Goal: Task Accomplishment & Management: Use online tool/utility

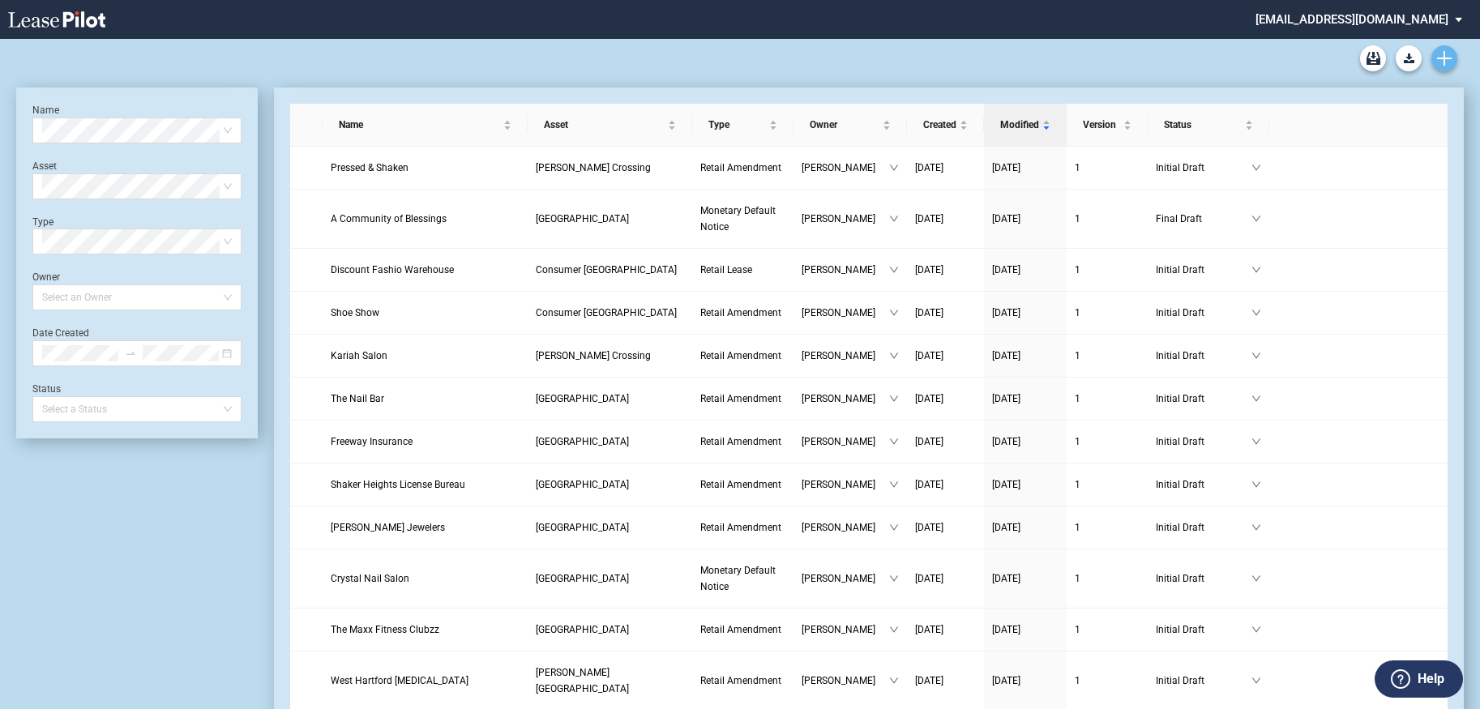
click at [1452, 62] on link "Create new document" at bounding box center [1444, 58] width 26 height 26
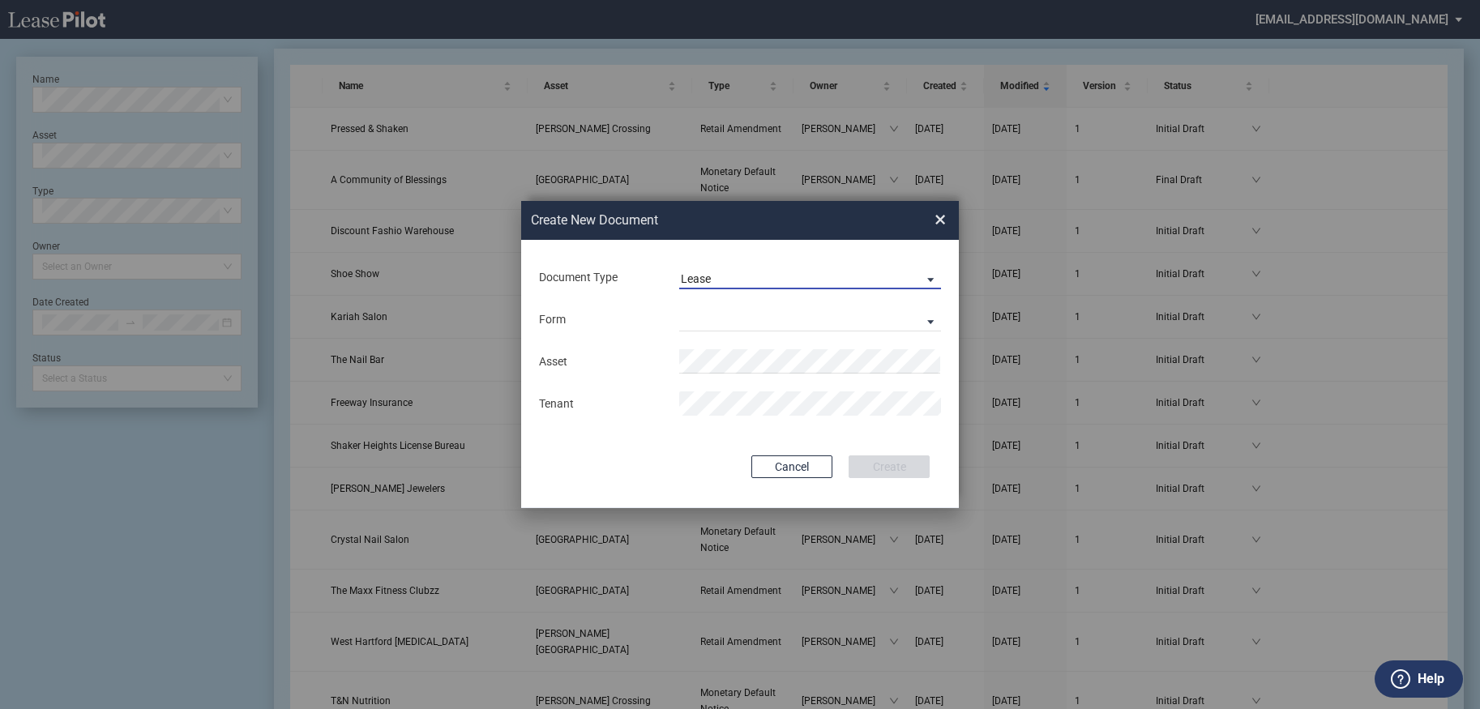
click at [930, 277] on span "Document Type: \aLease\a" at bounding box center [925, 279] width 19 height 16
click at [872, 322] on md-option "Amendment" at bounding box center [812, 317] width 288 height 39
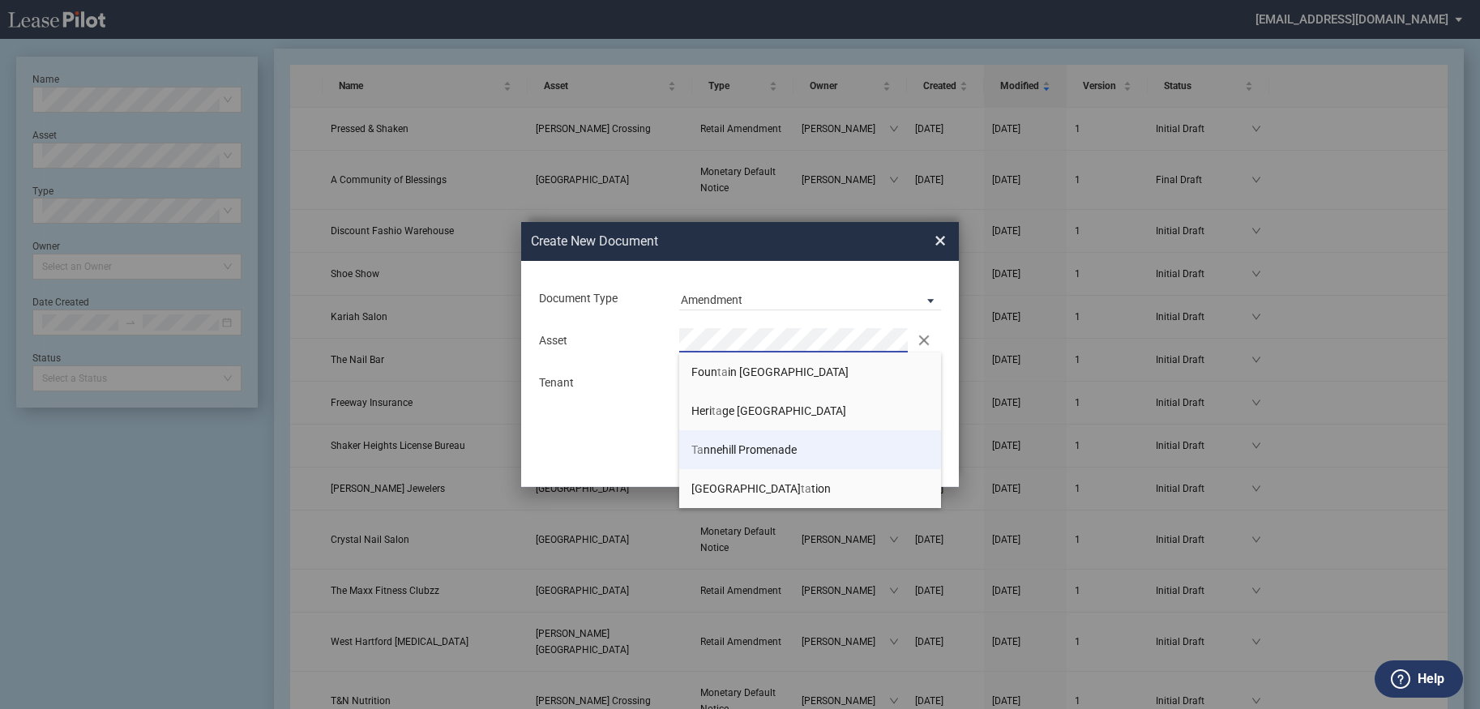
click at [782, 450] on span "Ta nnehill Promenade" at bounding box center [743, 449] width 105 height 13
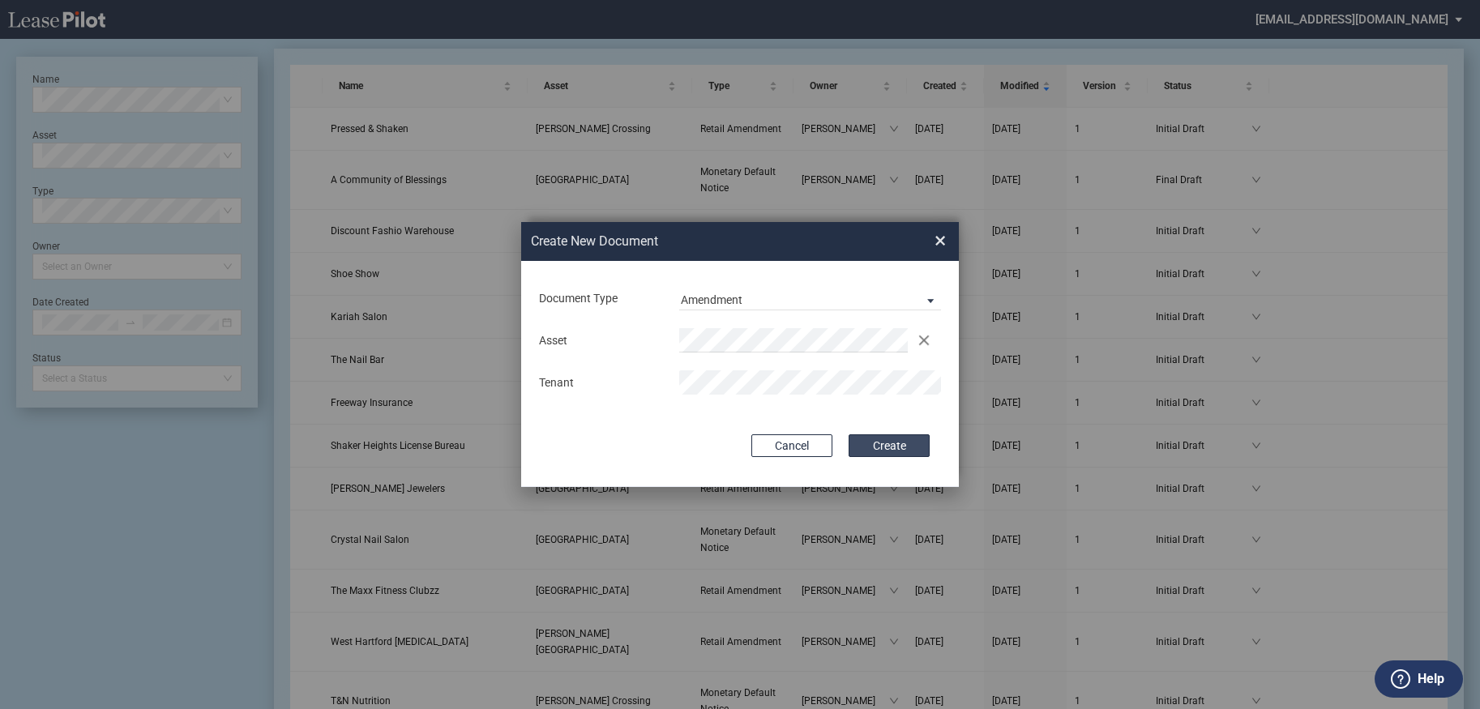
click at [894, 446] on button "Create" at bounding box center [888, 445] width 81 height 23
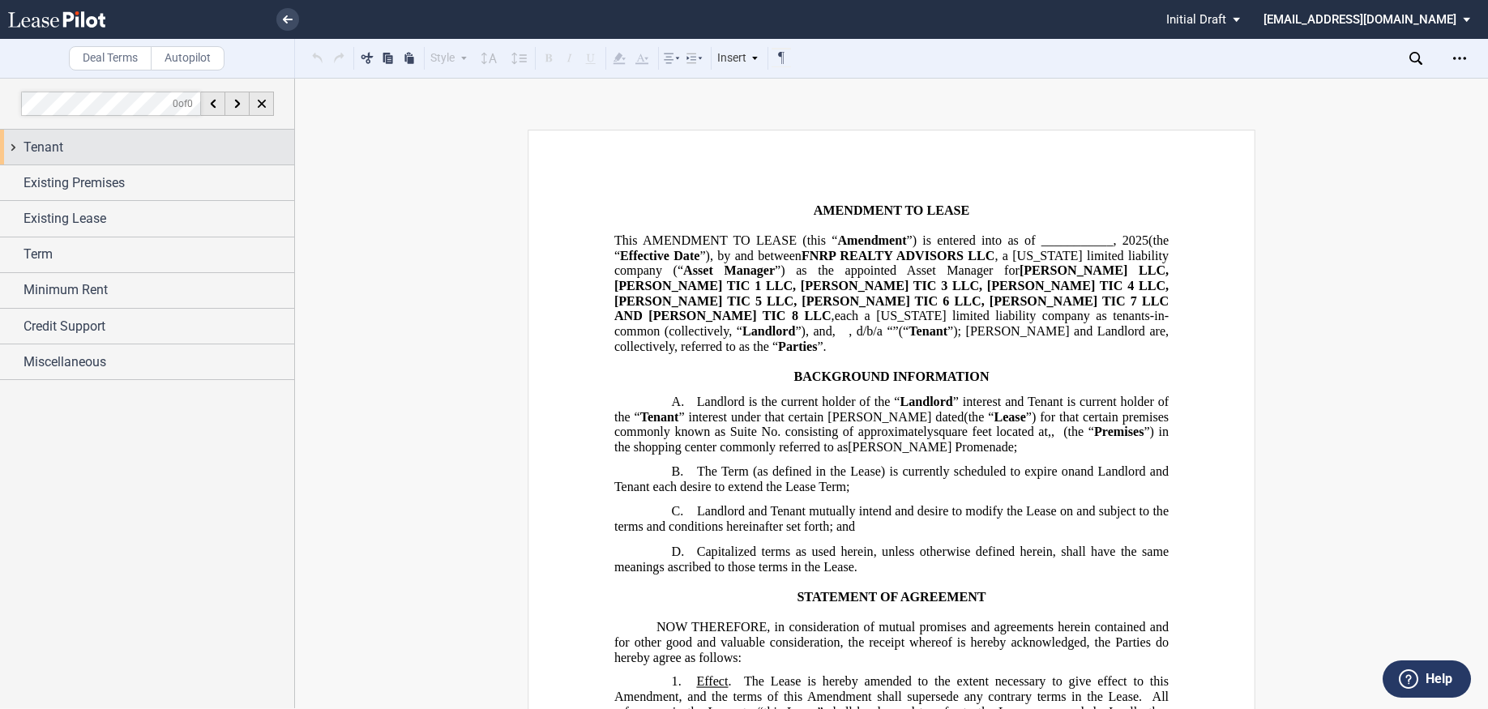
click at [56, 151] on span "Tenant" at bounding box center [43, 147] width 40 height 19
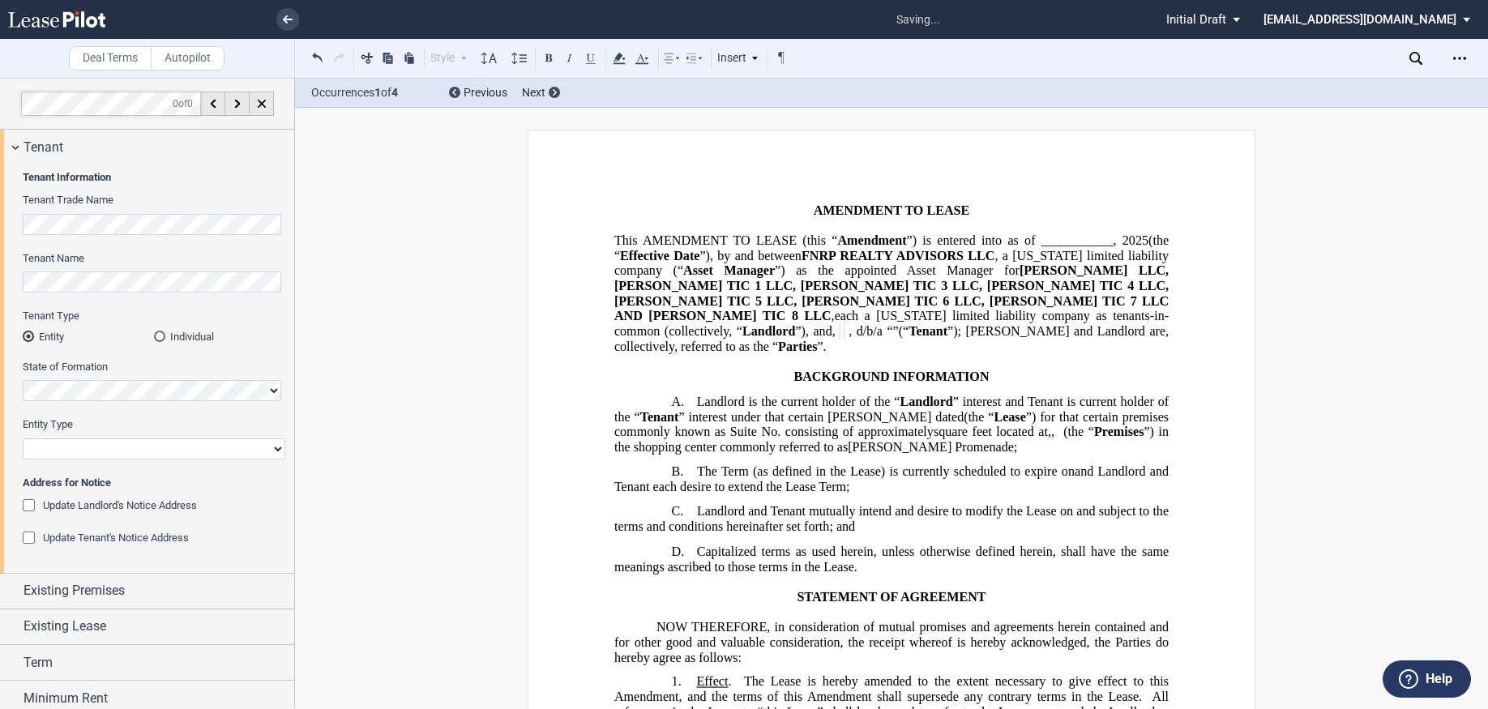
click at [96, 449] on select "Corporation Limited Liability Company General Partnership Limited Partnership O…" at bounding box center [154, 448] width 263 height 21
select select "limited liability company"
click at [23, 438] on select "Corporation Limited Liability Company General Partnership Limited Partnership O…" at bounding box center [154, 448] width 263 height 21
click at [27, 536] on div "Update Tenant's Notice Address" at bounding box center [31, 540] width 16 height 16
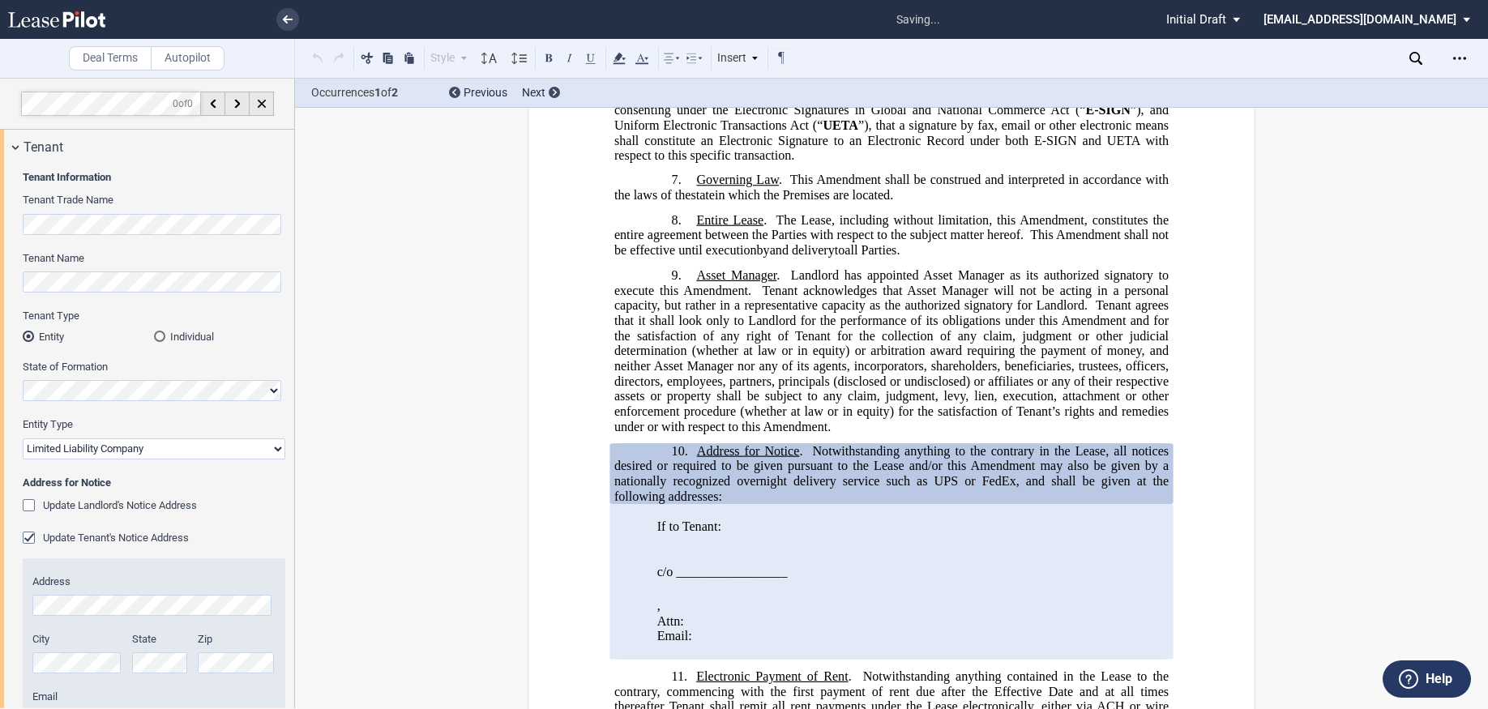
scroll to position [1446, 0]
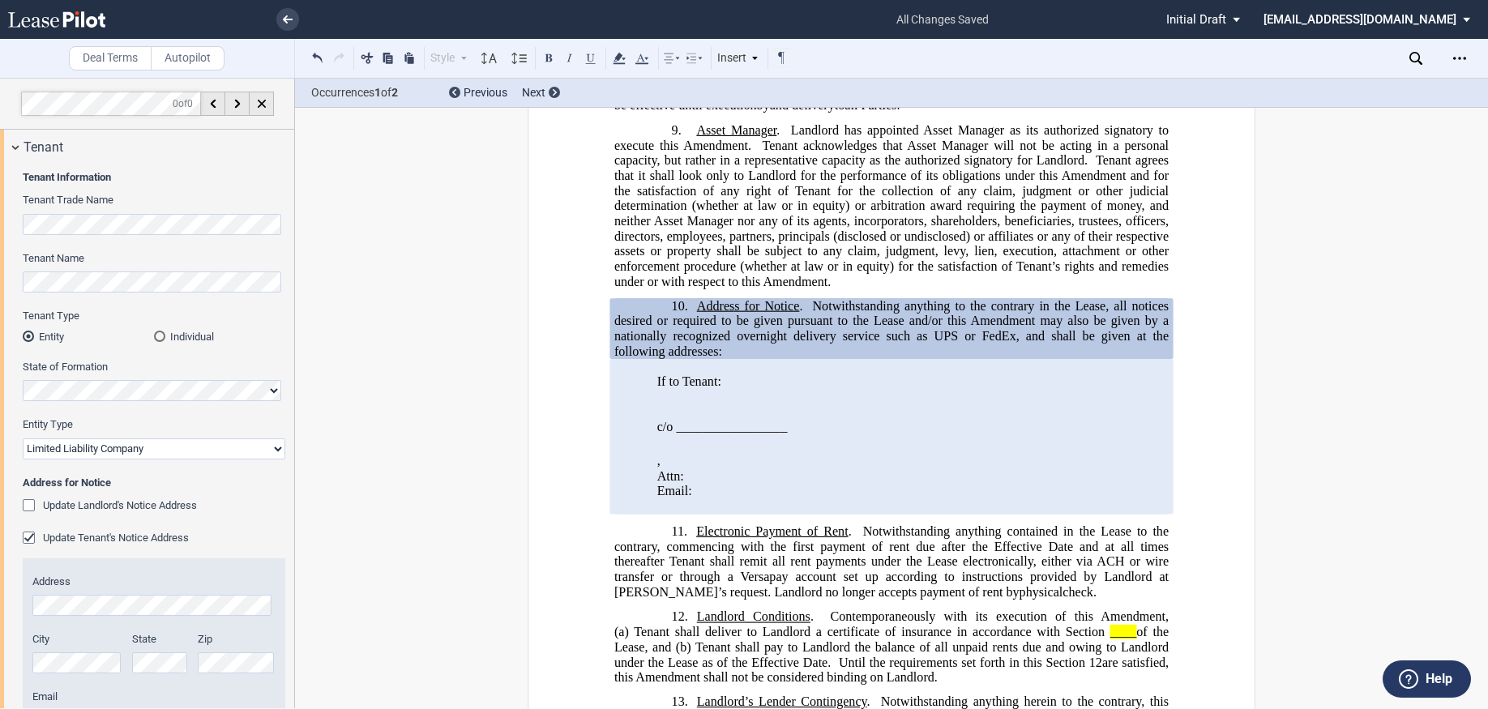
click at [29, 541] on div "Update Tenant's Notice Address" at bounding box center [31, 540] width 16 height 16
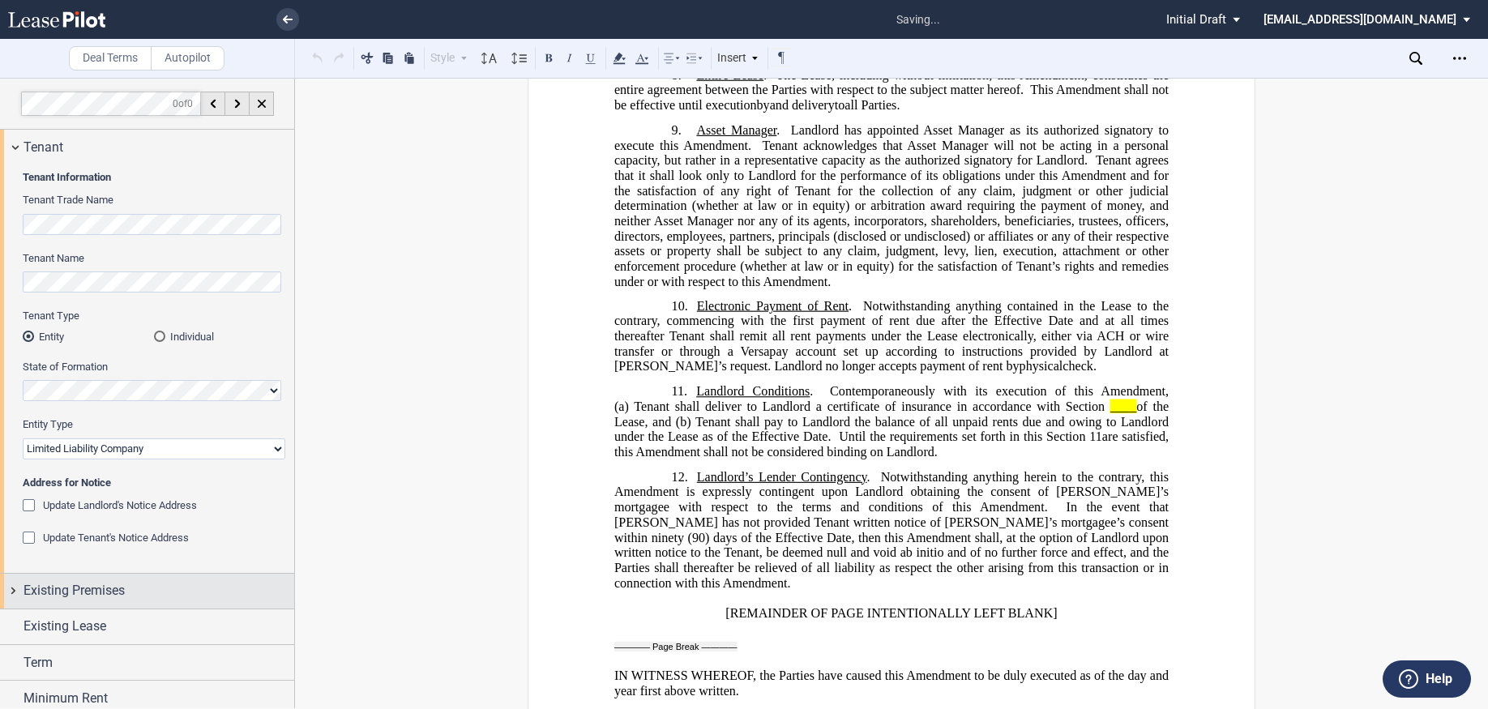
scroll to position [80, 0]
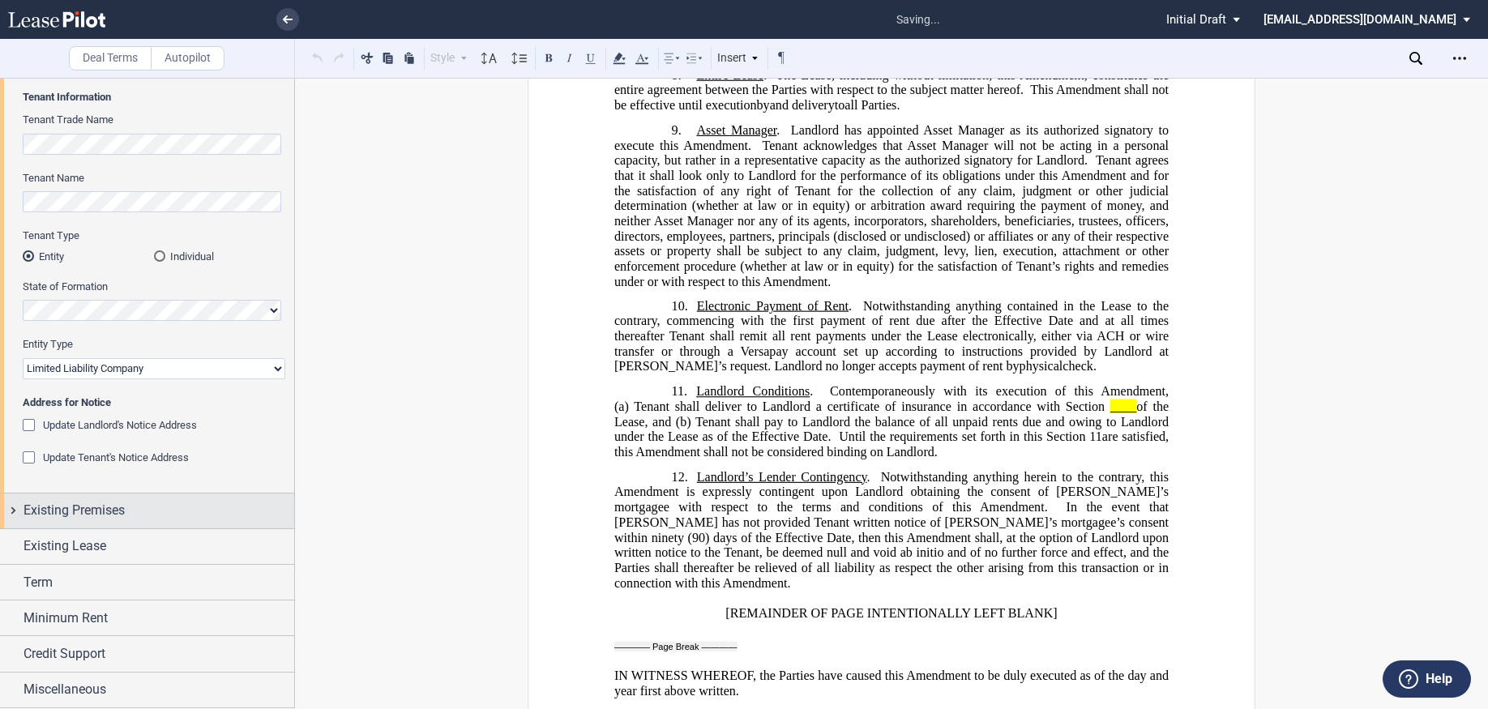
click at [82, 512] on span "Existing Premises" at bounding box center [73, 510] width 101 height 19
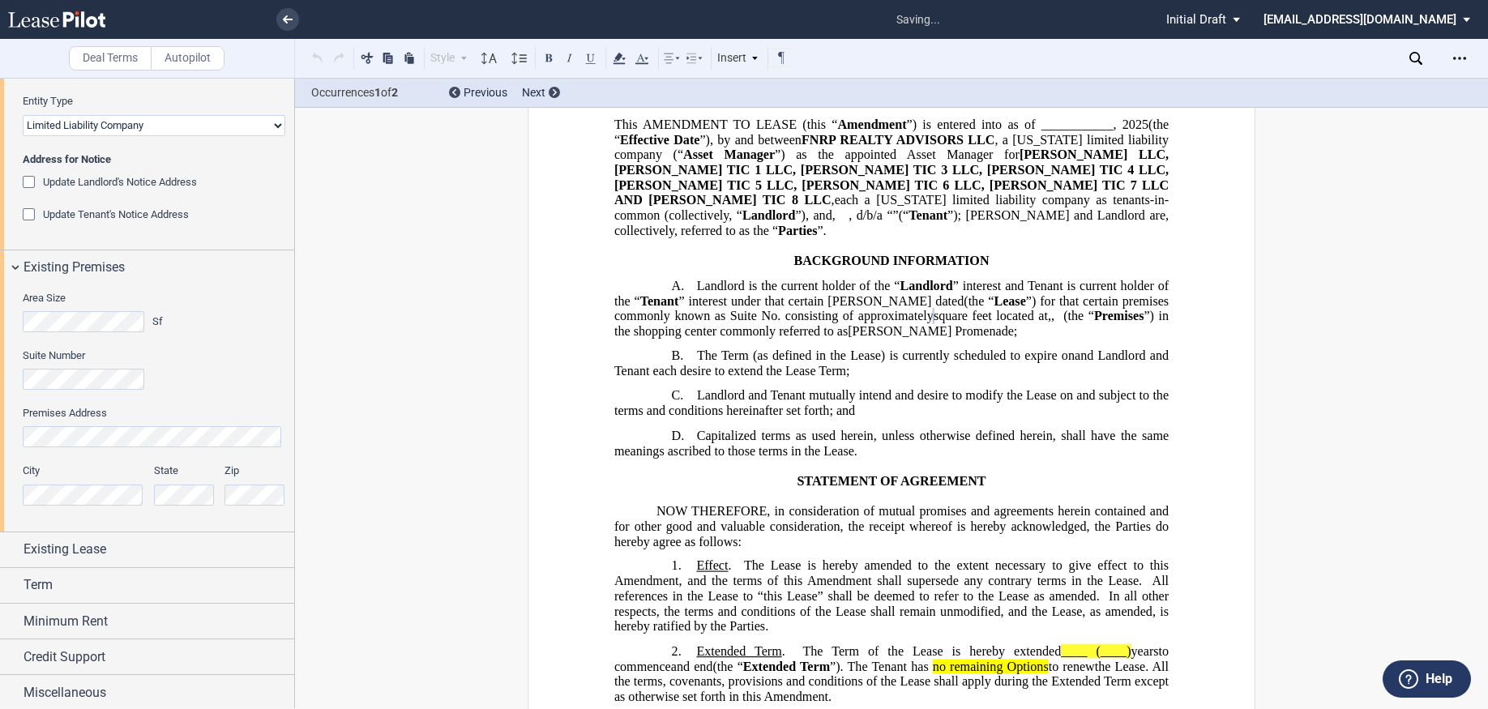
scroll to position [89, 0]
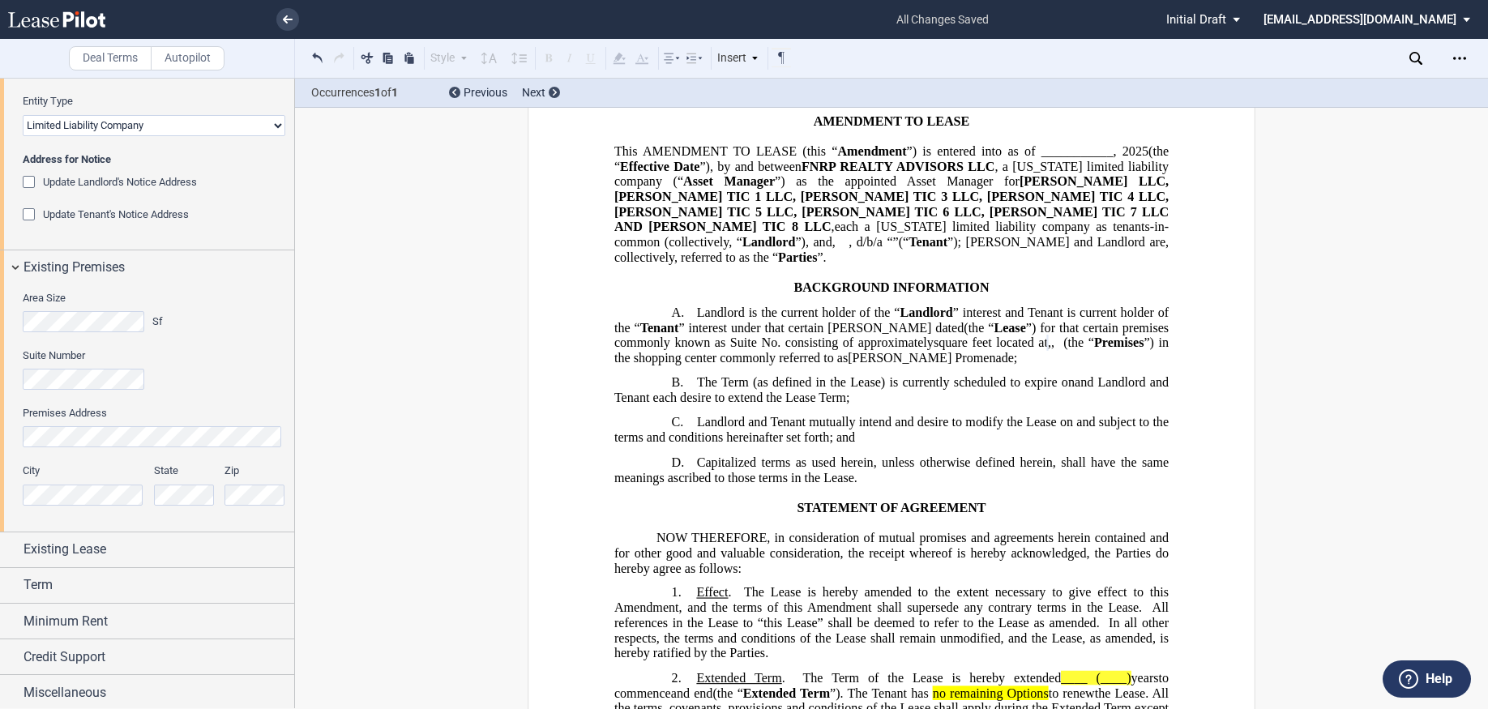
click at [70, 482] on div "City" at bounding box center [84, 483] width 122 height 41
click at [250, 385] on div "Suite Number" at bounding box center [154, 368] width 263 height 41
click at [75, 551] on span "Existing Lease" at bounding box center [64, 549] width 83 height 19
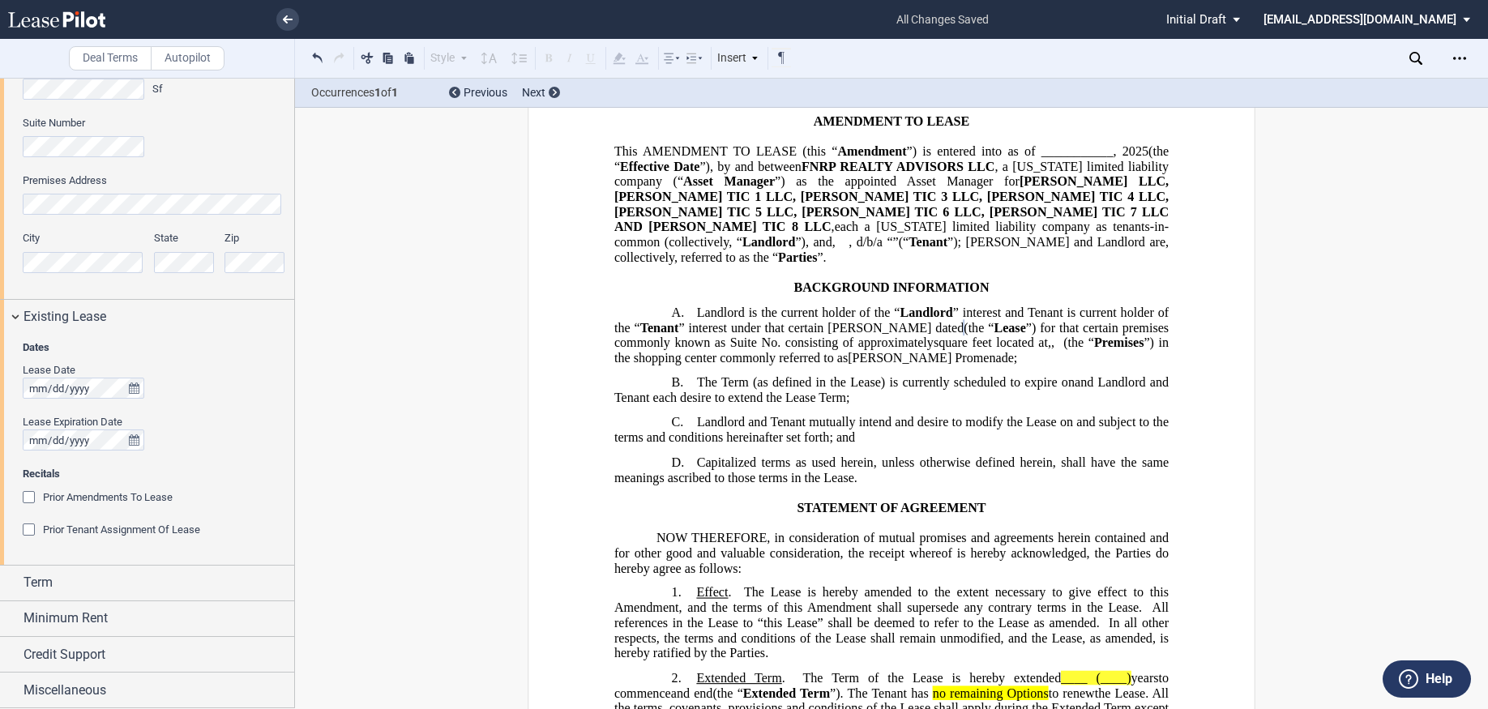
click at [32, 498] on div "Prior Amendments To Lease" at bounding box center [31, 499] width 16 height 16
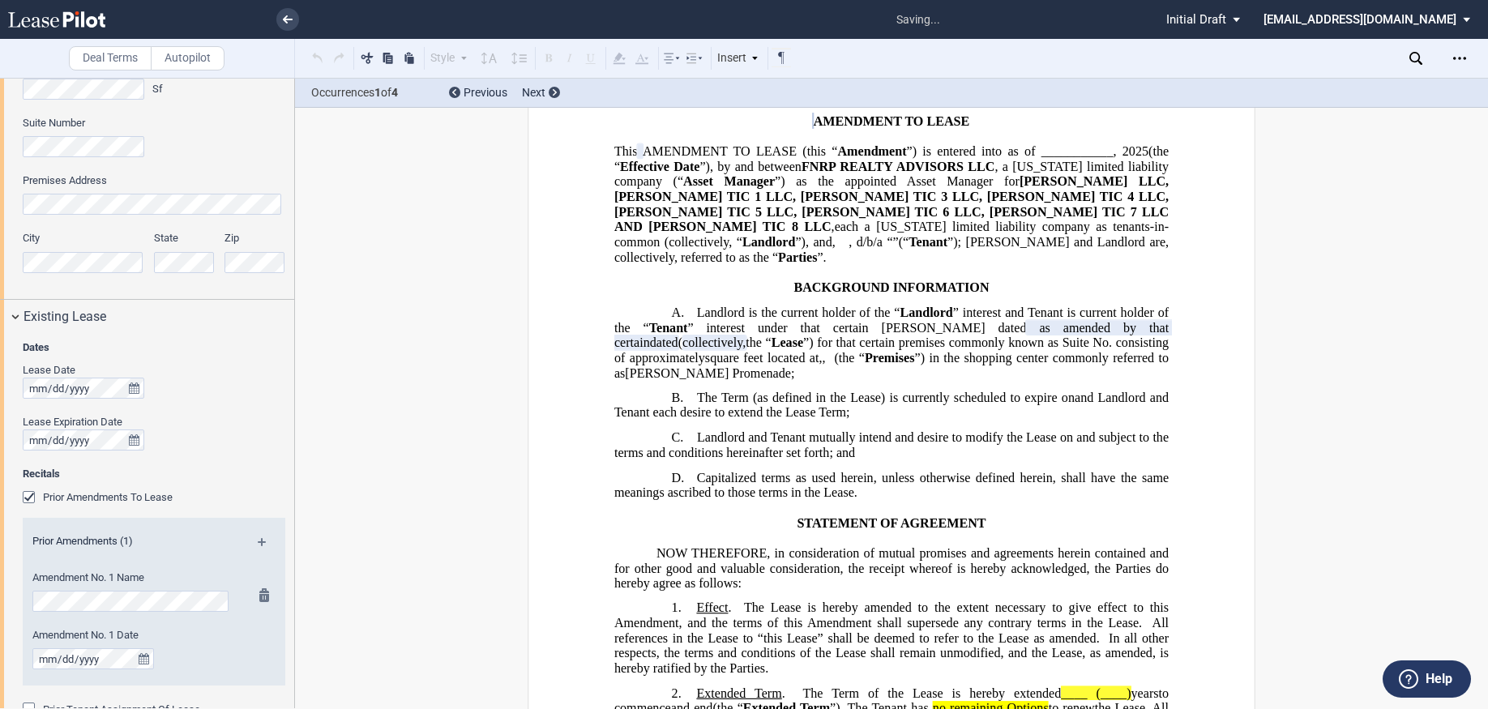
scroll to position [718, 0]
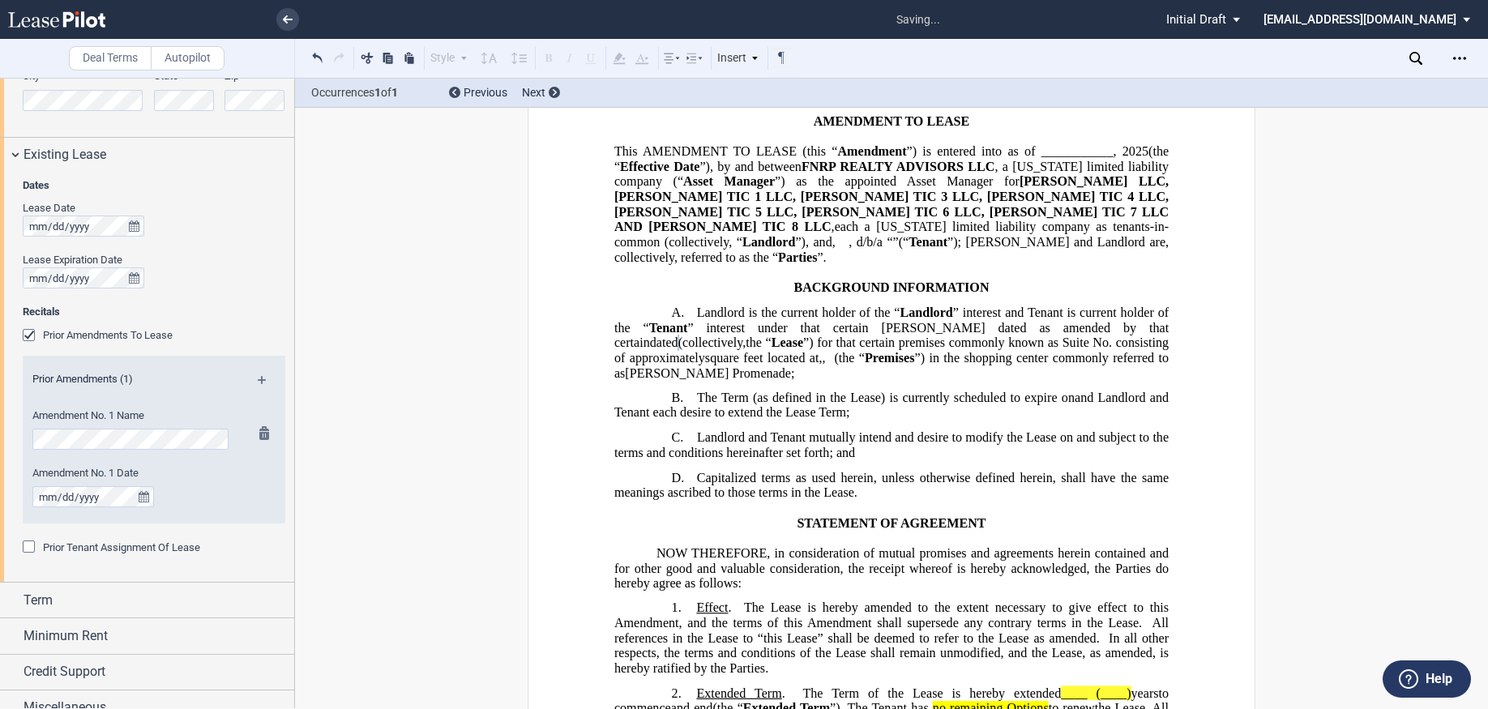
click at [239, 491] on div "Amendment No. 1 Name Amendment No. 1 Date" at bounding box center [154, 465] width 263 height 115
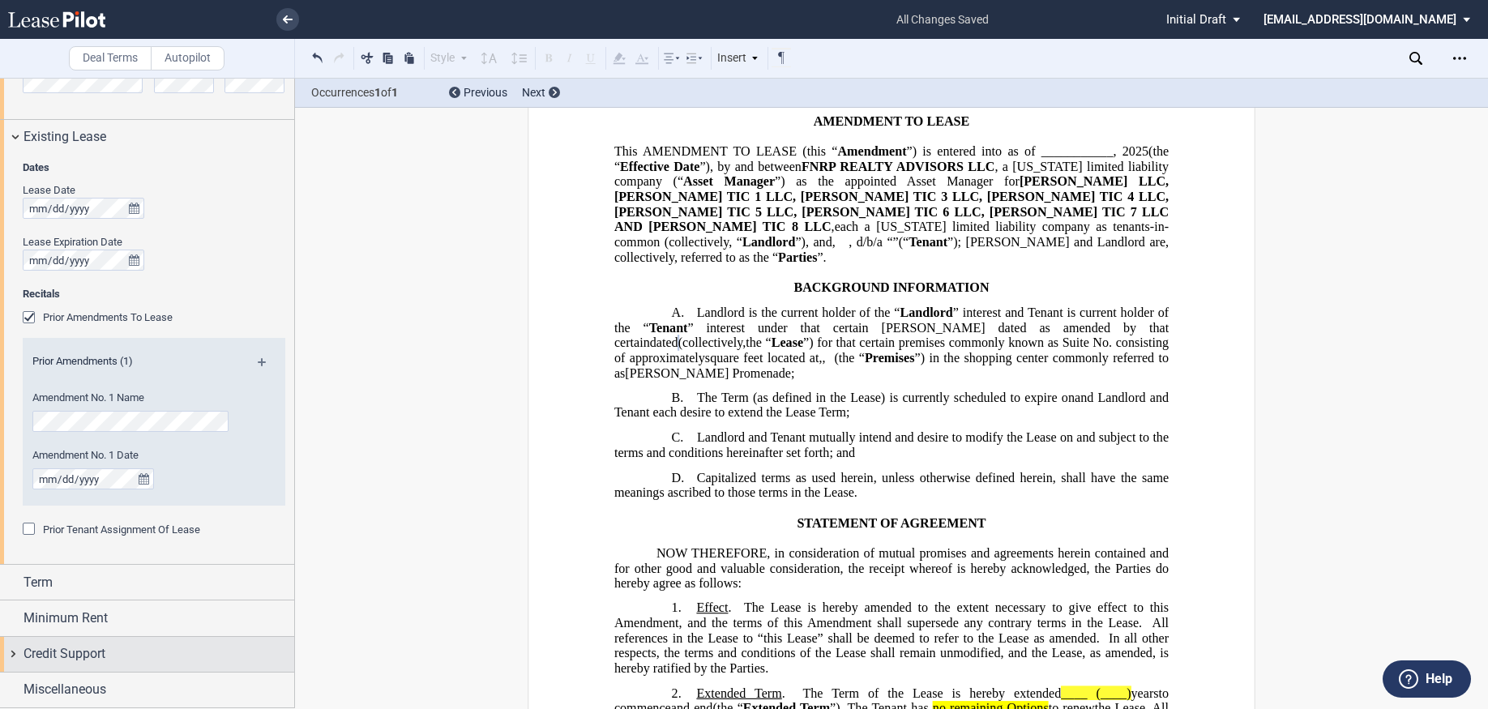
click at [84, 658] on span "Credit Support" at bounding box center [64, 653] width 82 height 19
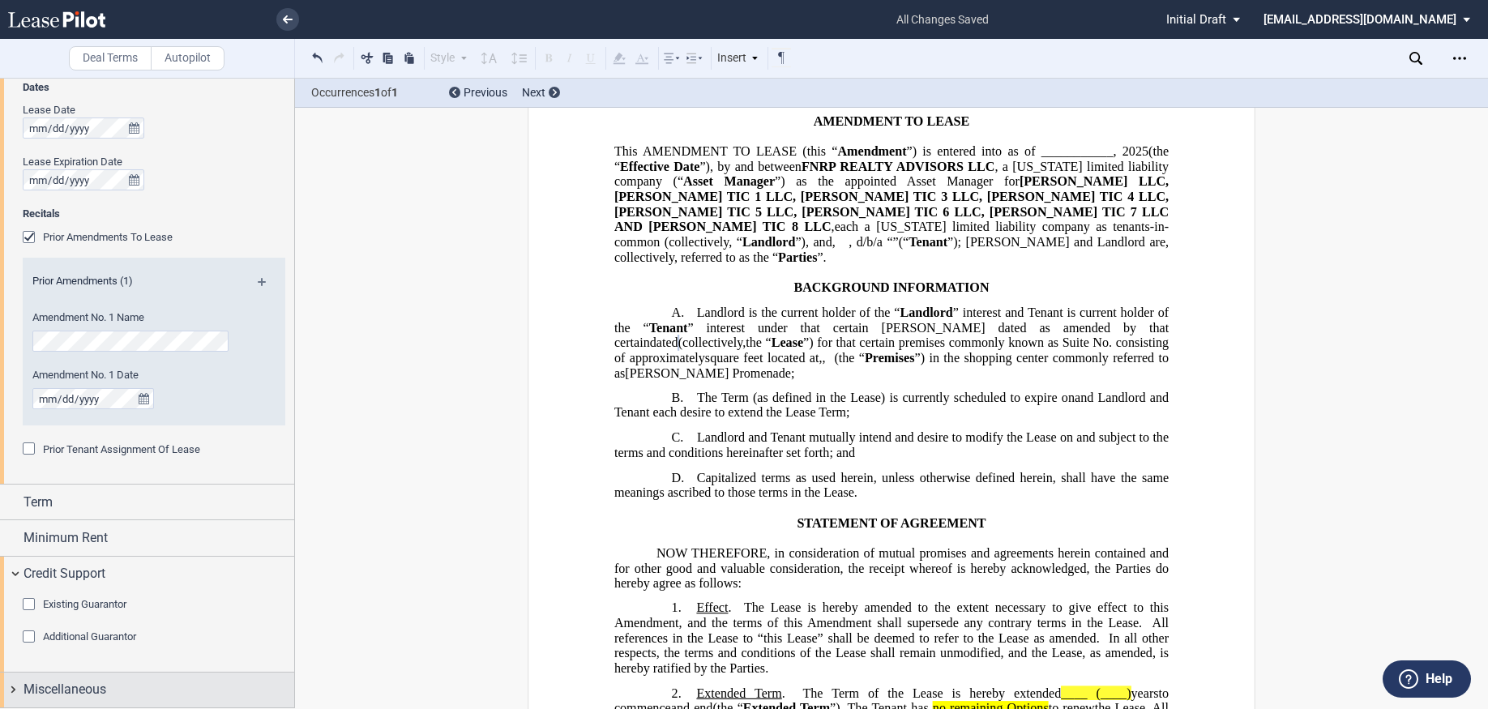
click at [58, 689] on span "Miscellaneous" at bounding box center [64, 689] width 83 height 19
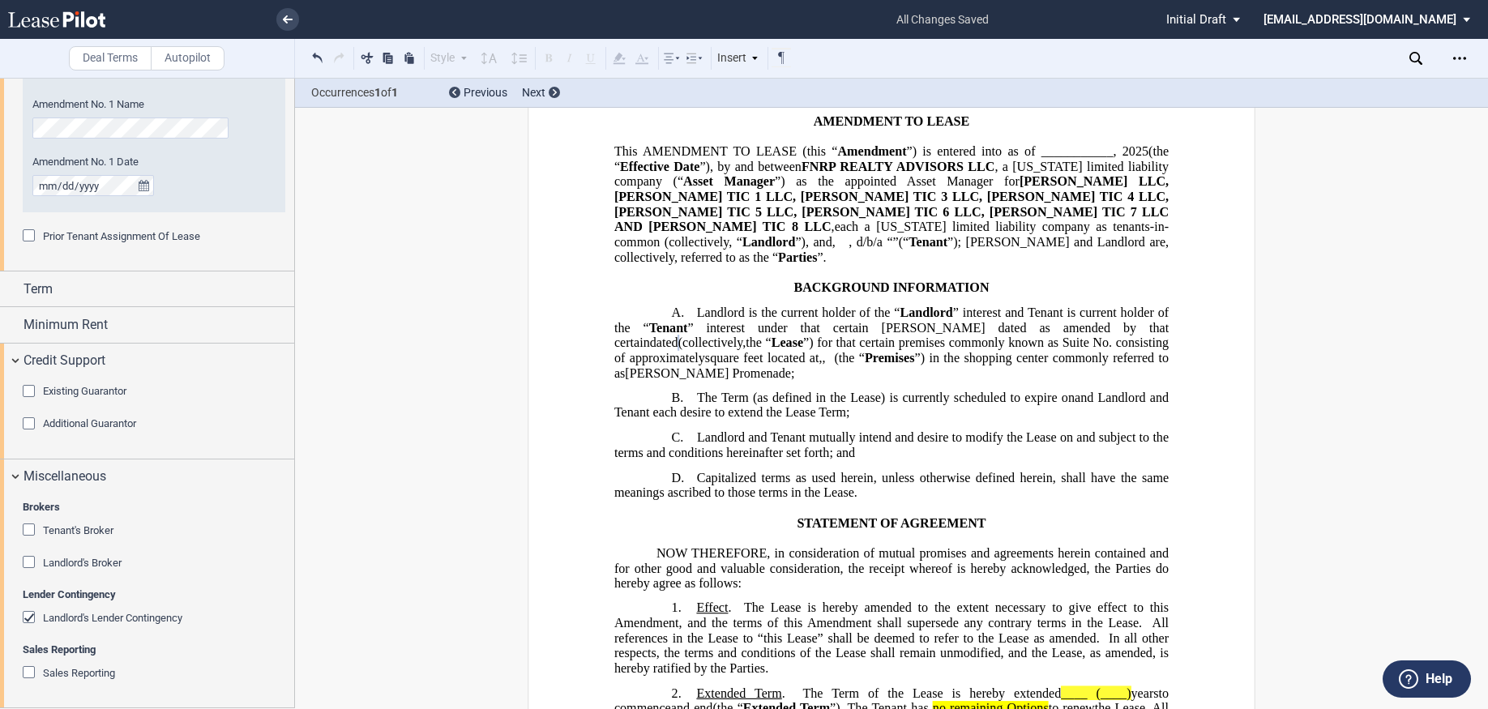
click at [33, 617] on div "Landlord's Lender Contingency" at bounding box center [31, 619] width 16 height 16
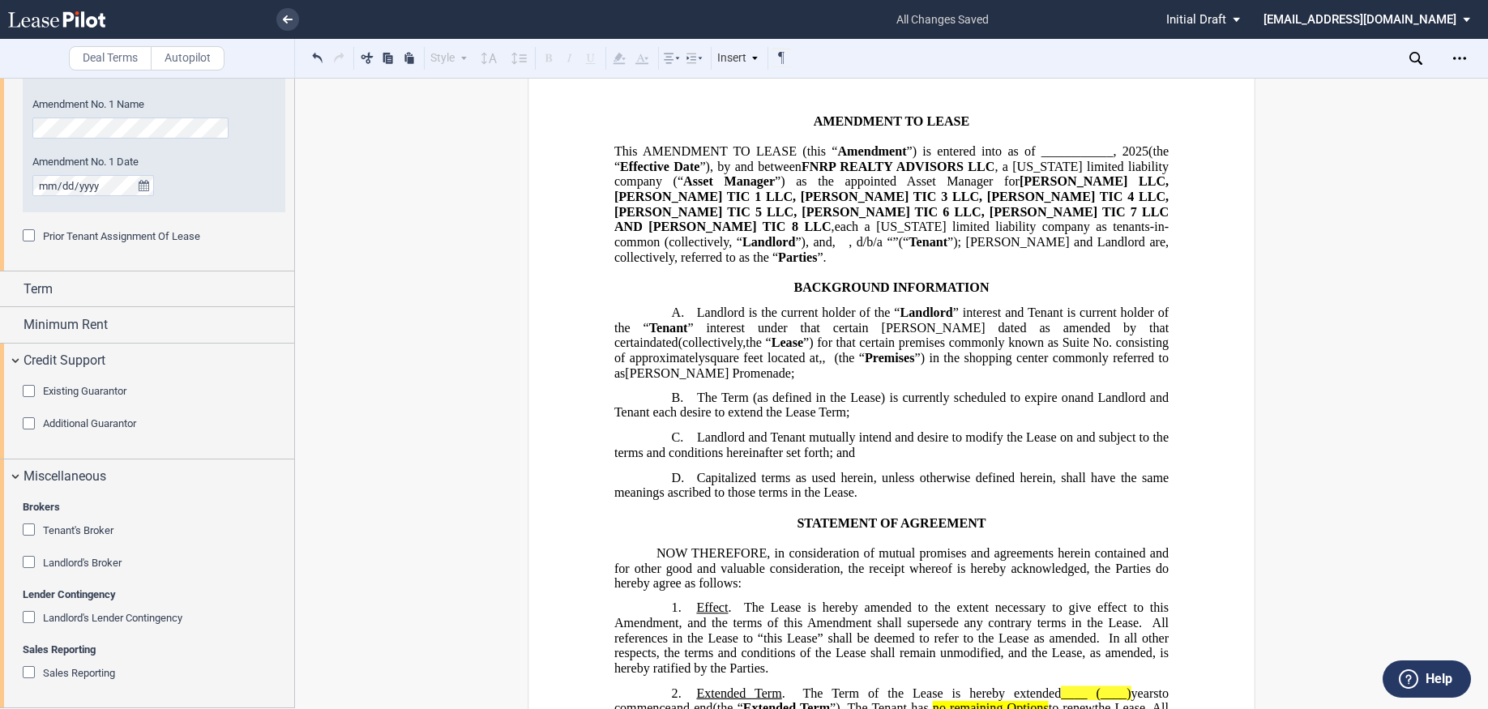
click at [27, 394] on div "Existing Guarantor" at bounding box center [31, 393] width 16 height 16
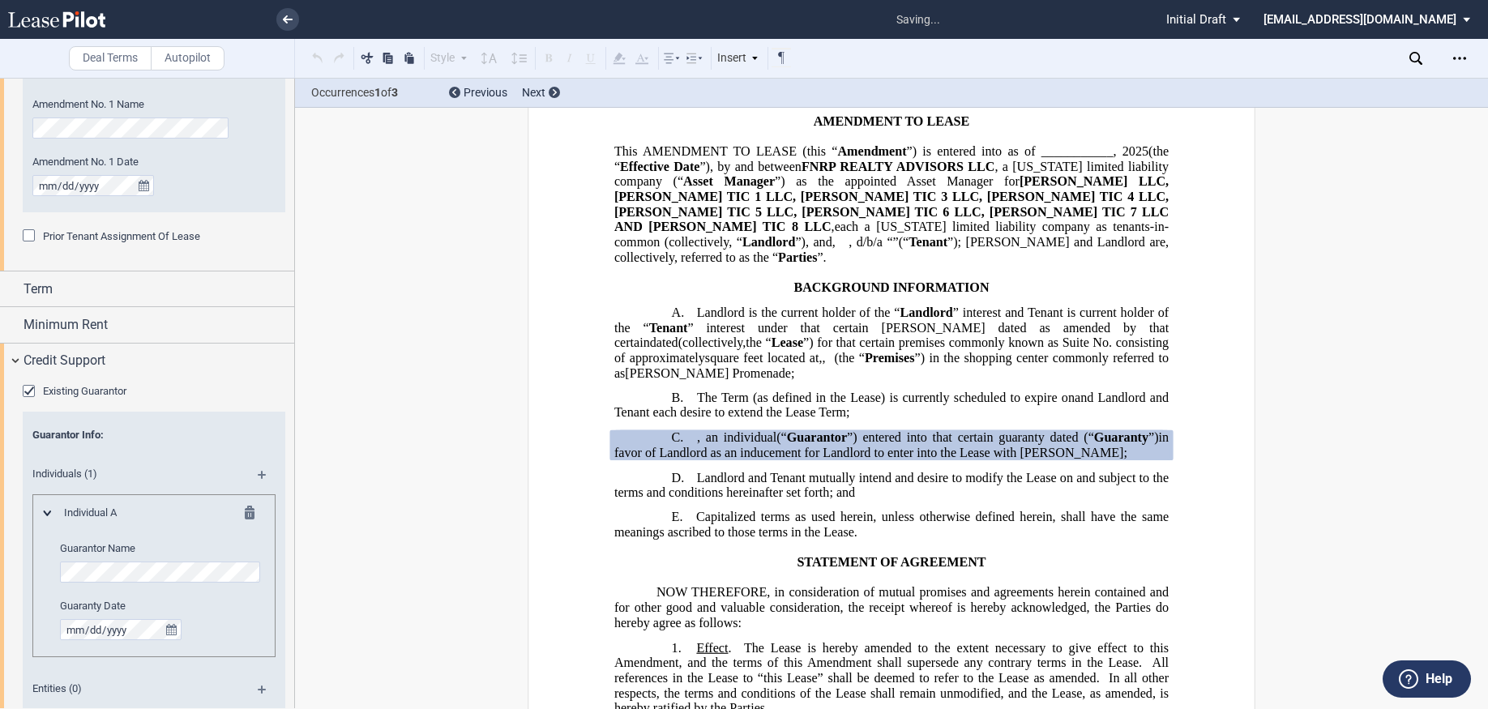
scroll to position [1191, 0]
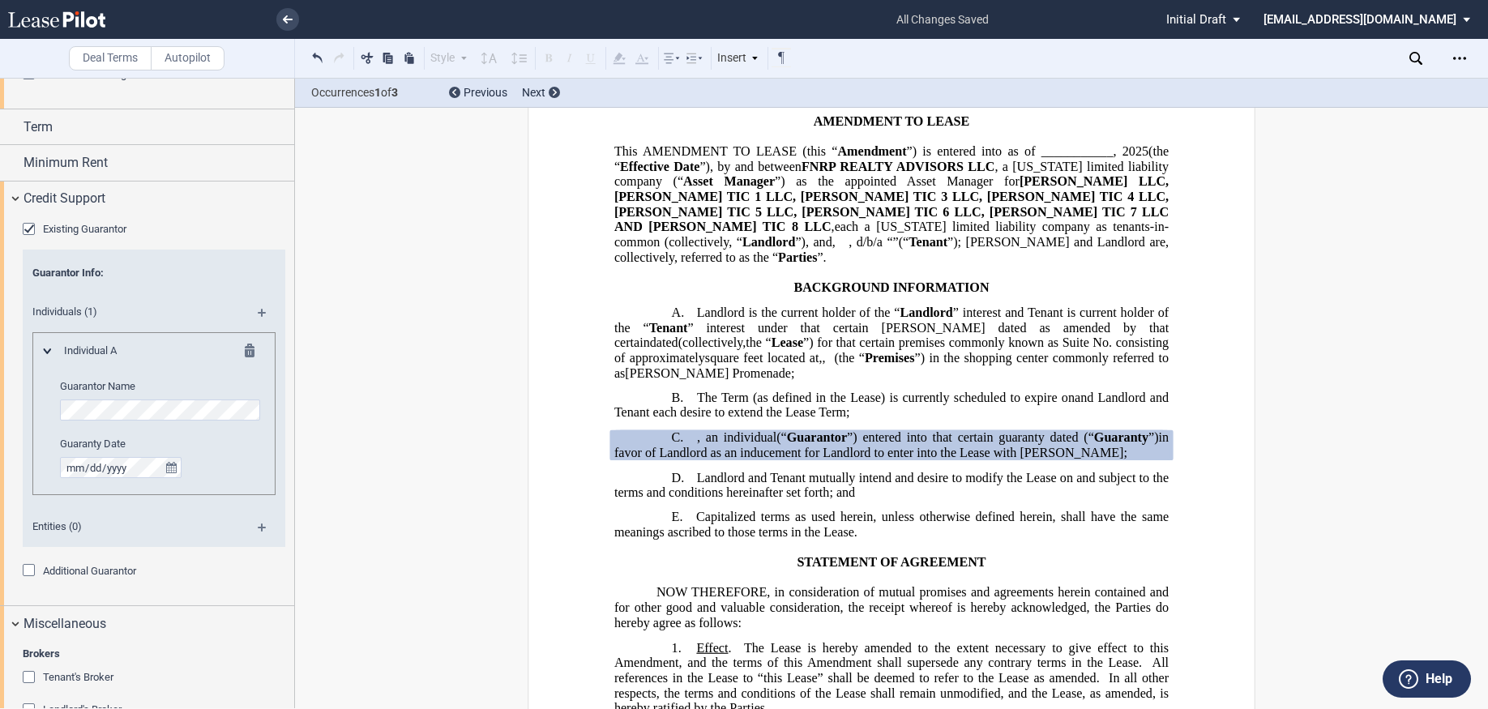
click at [261, 522] on div "Entities (0)" at bounding box center [154, 529] width 263 height 36
click at [258, 532] on md-icon at bounding box center [269, 532] width 22 height 19
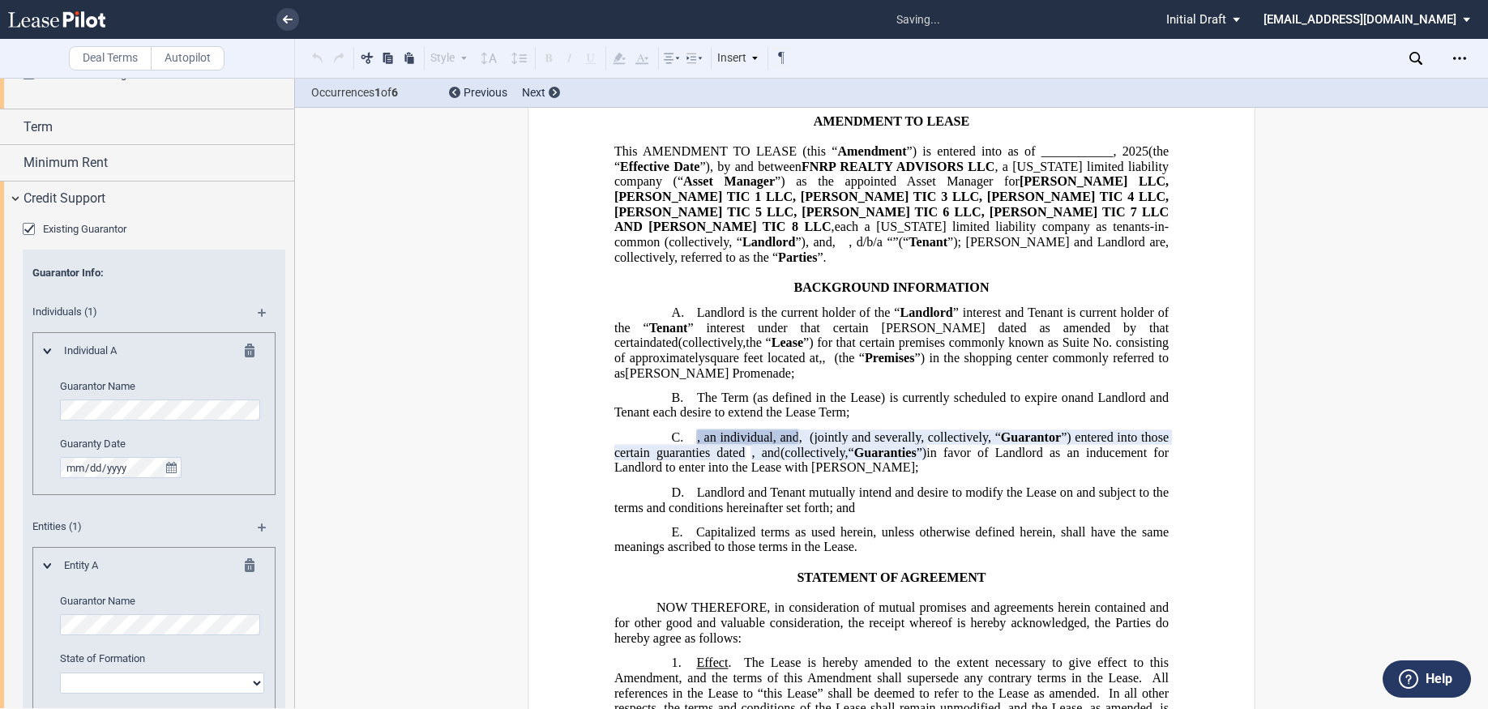
click at [247, 352] on md-icon at bounding box center [254, 353] width 19 height 19
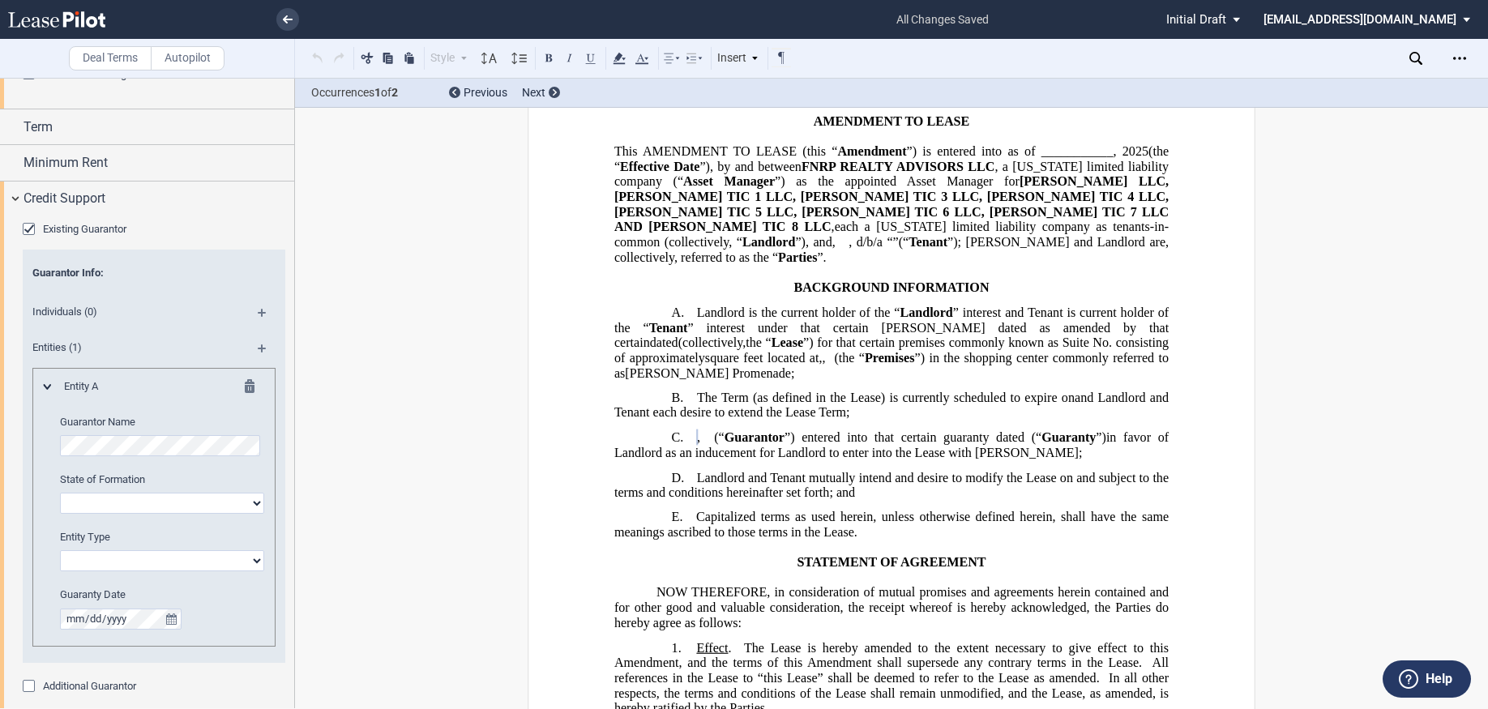
click at [140, 510] on select "Alabama Alaska Arizona Arkansas California Colorado Connecticut Delaware Distri…" at bounding box center [162, 503] width 204 height 21
select select "Delaware"
click at [60, 493] on select "Alabama Alaska Arizona Arkansas California Colorado Connecticut Delaware Distri…" at bounding box center [162, 503] width 204 height 21
click at [104, 564] on select "Corporation Limited Liability Company General Partnership Limited Partnership O…" at bounding box center [162, 560] width 204 height 21
select select "limited liability company"
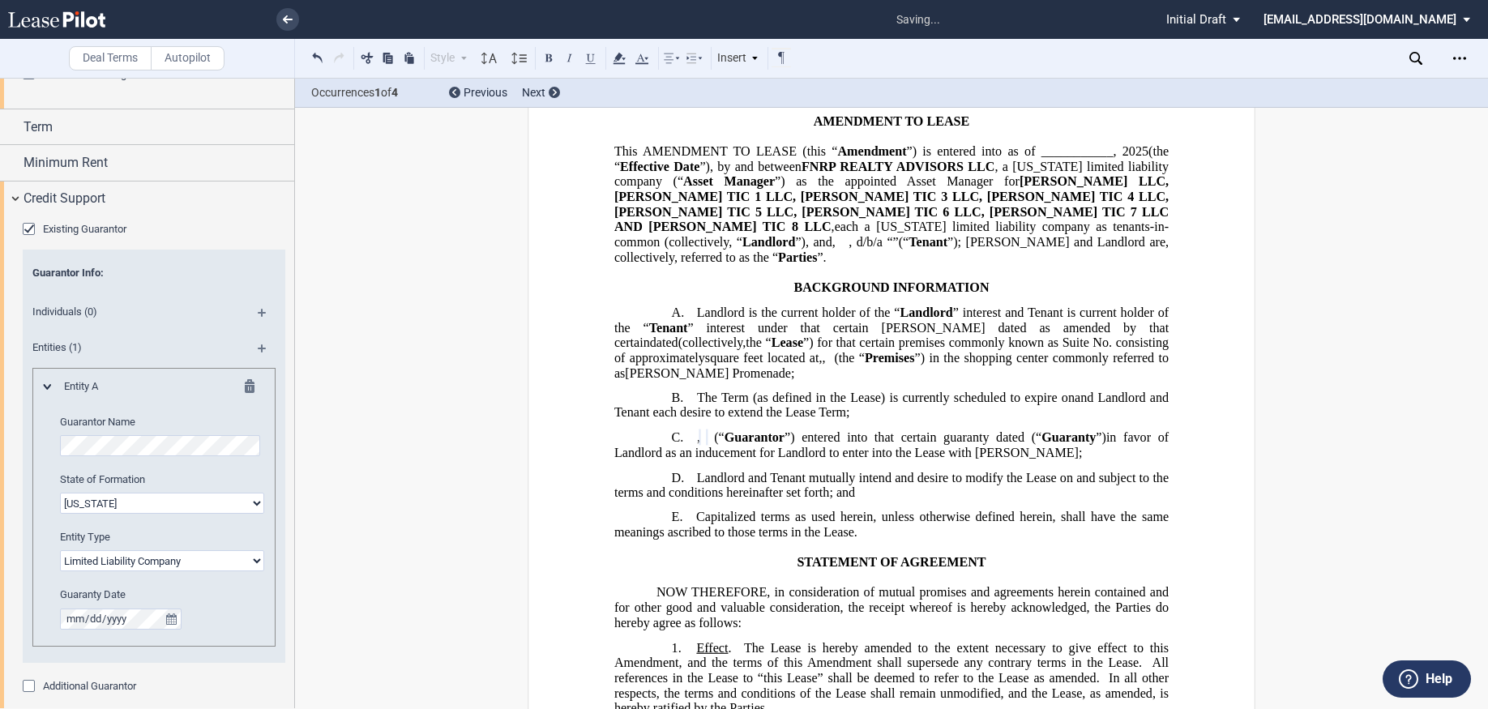
click at [60, 550] on select "Corporation Limited Liability Company General Partnership Limited Partnership O…" at bounding box center [162, 560] width 204 height 21
click at [236, 621] on editor-control "Guaranty Date" at bounding box center [162, 607] width 204 height 41
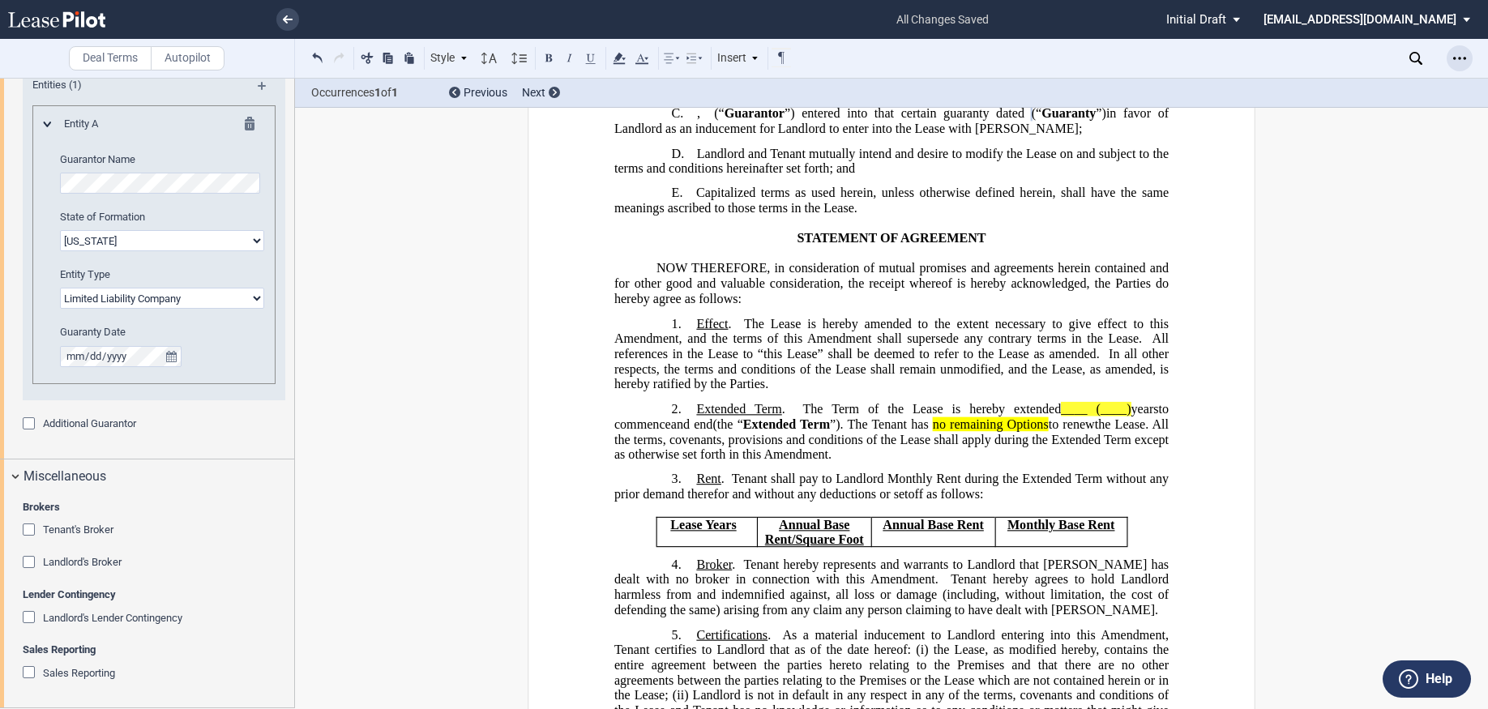
click at [1456, 58] on icon "Open Lease options menu" at bounding box center [1459, 58] width 13 height 13
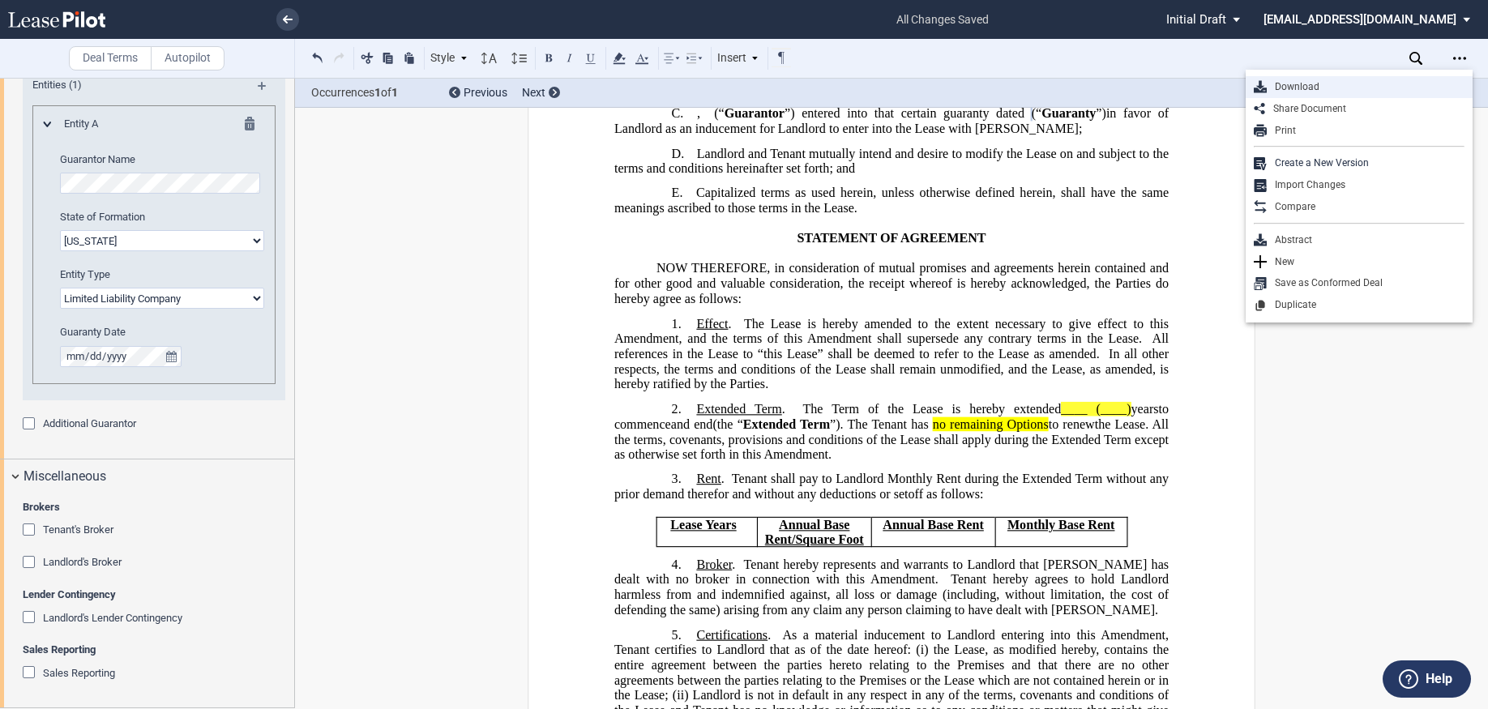
click at [1307, 86] on div "Download" at bounding box center [1365, 87] width 198 height 14
